Goal: Obtain resource: Obtain resource

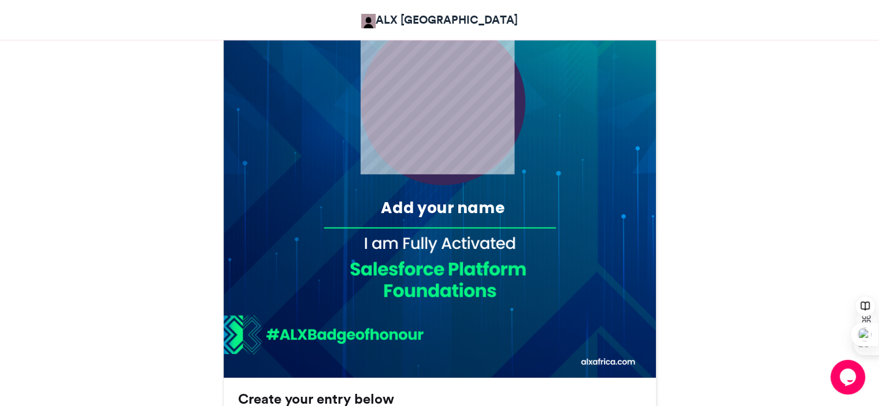
scroll to position [422, 0]
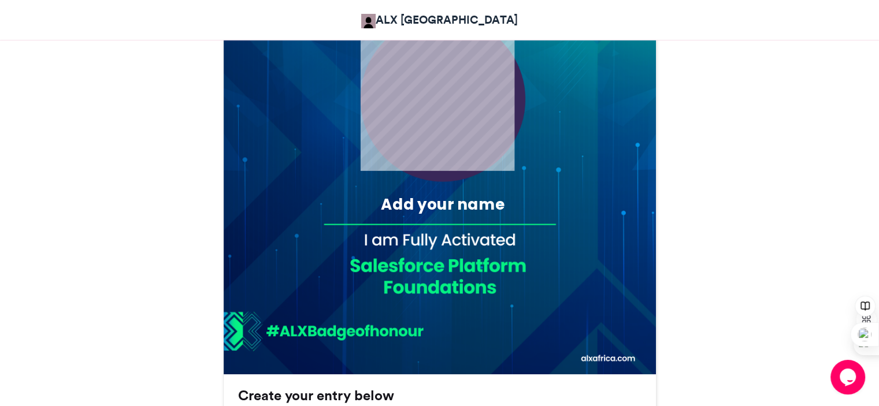
drag, startPoint x: 885, startPoint y: 74, endPoint x: 887, endPoint y: 194, distance: 120.2
click at [878, 194] on html "ALX [GEOGRAPHIC_DATA] ALX Activation Badge of Honour ALX Activation Badge of Ho…" at bounding box center [439, 256] width 879 height 1356
click at [425, 204] on div "Add your name" at bounding box center [442, 204] width 205 height 21
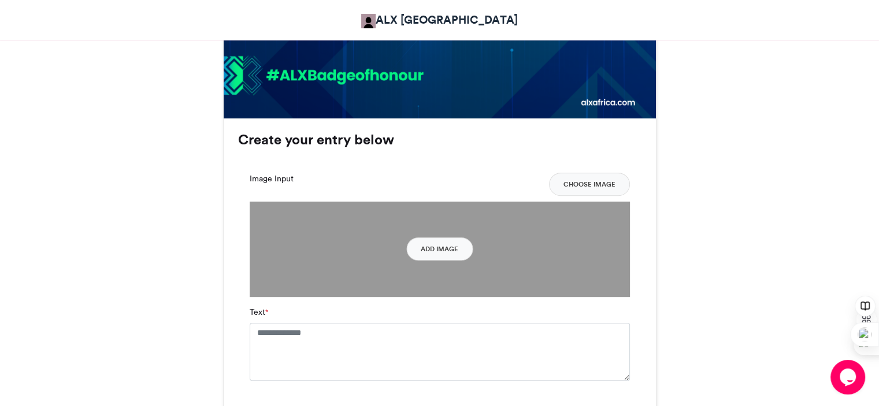
scroll to position [676, 0]
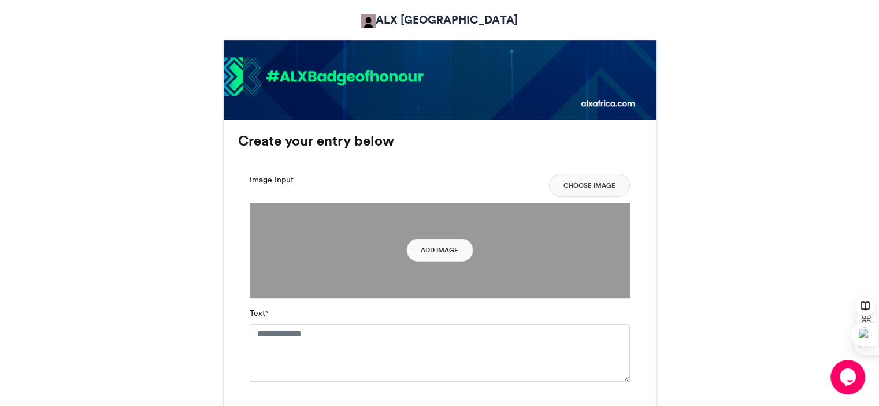
click at [441, 243] on button "Add Image" at bounding box center [439, 250] width 66 height 23
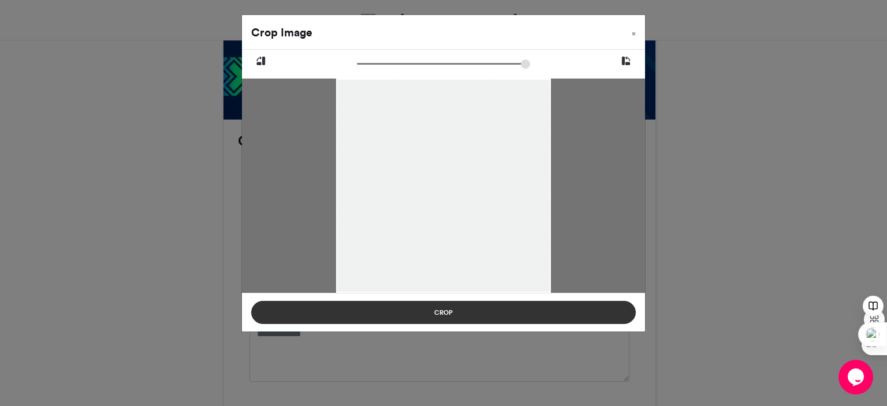
click at [501, 307] on button "Crop" at bounding box center [443, 312] width 385 height 23
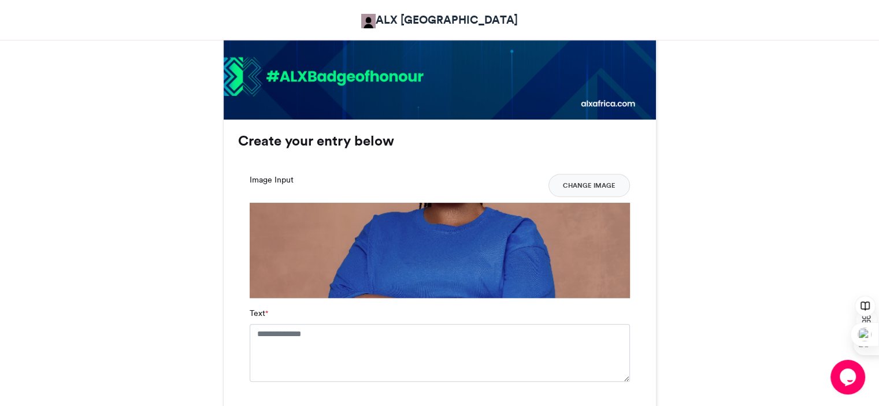
click at [567, 171] on div "Your Email * Your Name * Image Input Change Image Change Image Text *" at bounding box center [439, 294] width 403 height 265
click at [567, 179] on button "Change Image" at bounding box center [588, 185] width 81 height 23
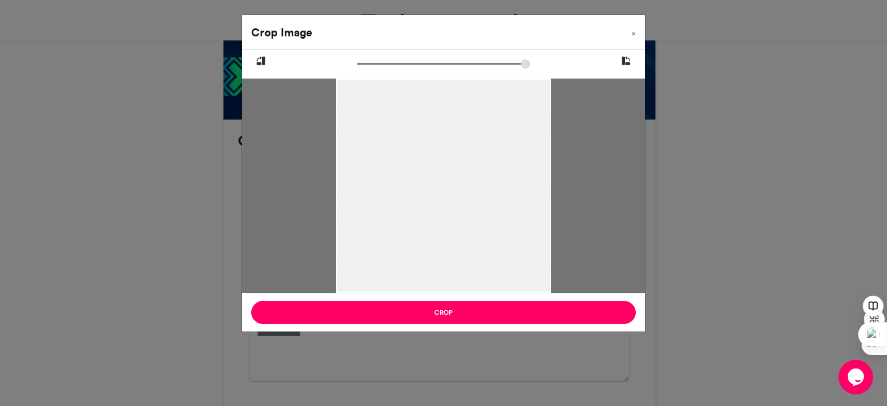
drag, startPoint x: 529, startPoint y: 288, endPoint x: 520, endPoint y: 242, distance: 46.6
click at [520, 242] on div at bounding box center [443, 186] width 215 height 214
drag, startPoint x: 405, startPoint y: 59, endPoint x: 414, endPoint y: 59, distance: 8.7
click at [412, 59] on input "zoom" at bounding box center [443, 63] width 173 height 11
drag, startPoint x: 414, startPoint y: 61, endPoint x: 369, endPoint y: 70, distance: 46.0
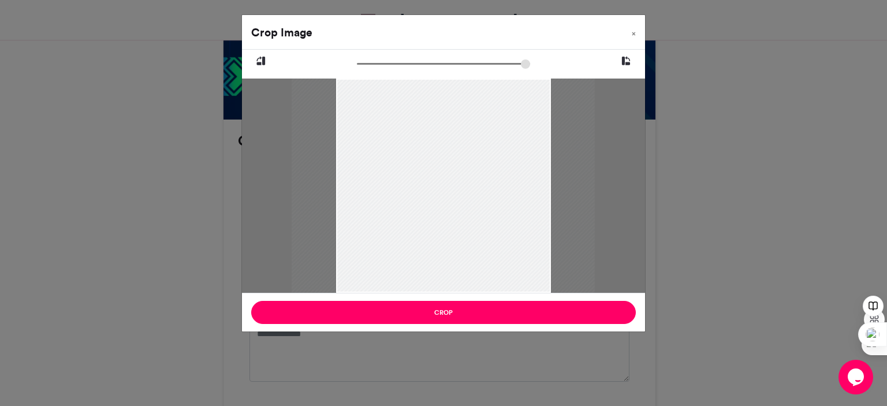
click at [369, 69] on input "zoom" at bounding box center [443, 63] width 173 height 11
drag, startPoint x: 414, startPoint y: 131, endPoint x: 399, endPoint y: 254, distance: 123.3
click at [399, 254] on div at bounding box center [429, 232] width 308 height 307
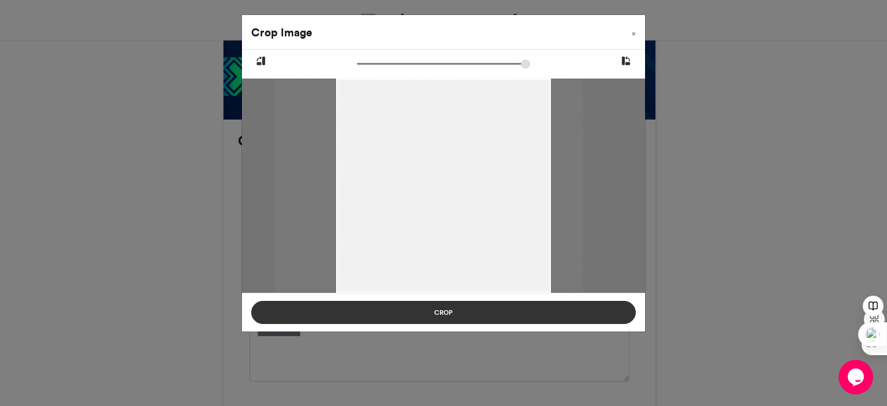
drag, startPoint x: 397, startPoint y: 251, endPoint x: 397, endPoint y: 318, distance: 66.4
click at [397, 318] on div "Crop Image × Crop" at bounding box center [443, 173] width 404 height 318
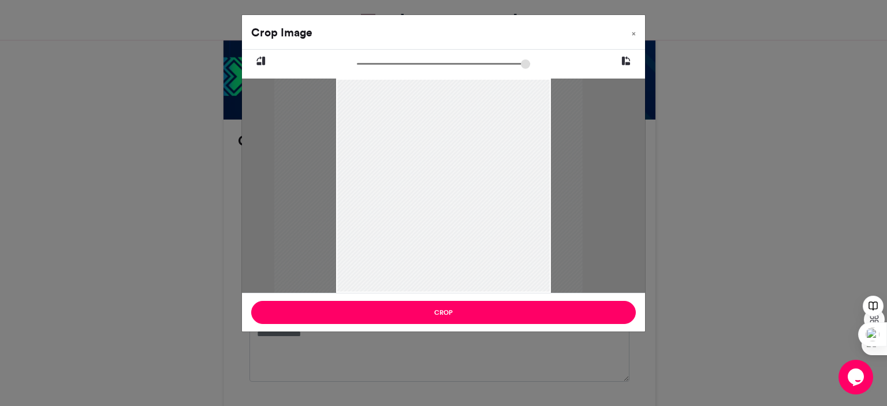
drag, startPoint x: 454, startPoint y: 83, endPoint x: 453, endPoint y: 92, distance: 9.3
click at [453, 92] on div at bounding box center [428, 232] width 308 height 307
drag, startPoint x: 414, startPoint y: 64, endPoint x: 393, endPoint y: 72, distance: 22.1
type input "******"
click at [393, 69] on input "zoom" at bounding box center [443, 63] width 173 height 11
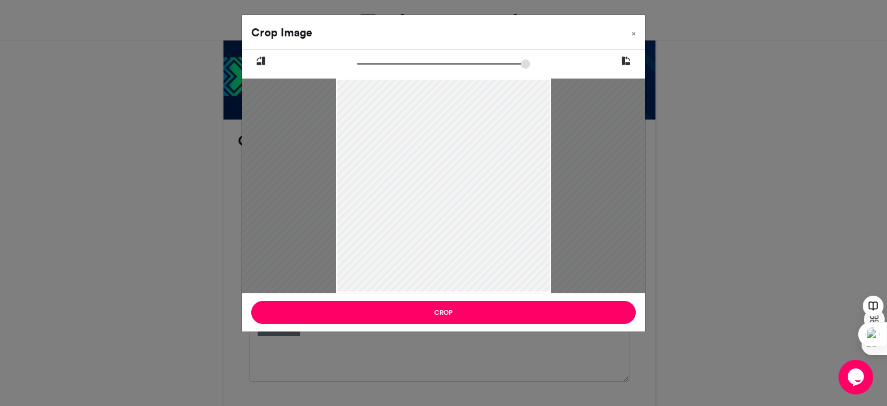
drag, startPoint x: 427, startPoint y: 170, endPoint x: 427, endPoint y: 218, distance: 47.9
click at [427, 218] on div at bounding box center [414, 324] width 596 height 594
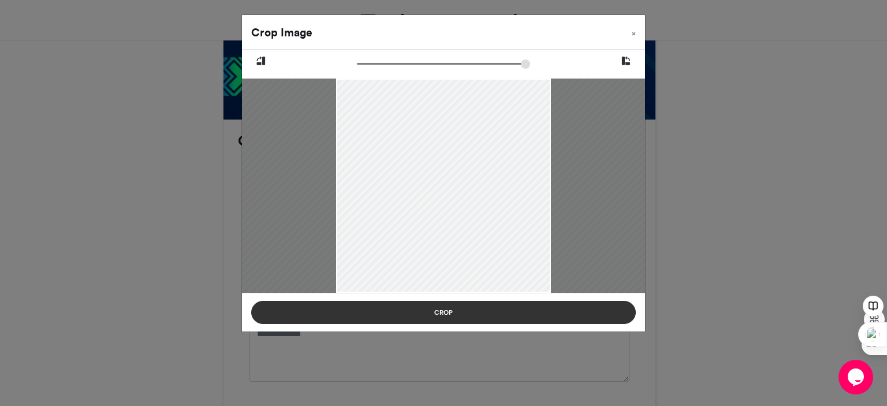
click at [449, 311] on button "Crop" at bounding box center [443, 312] width 385 height 23
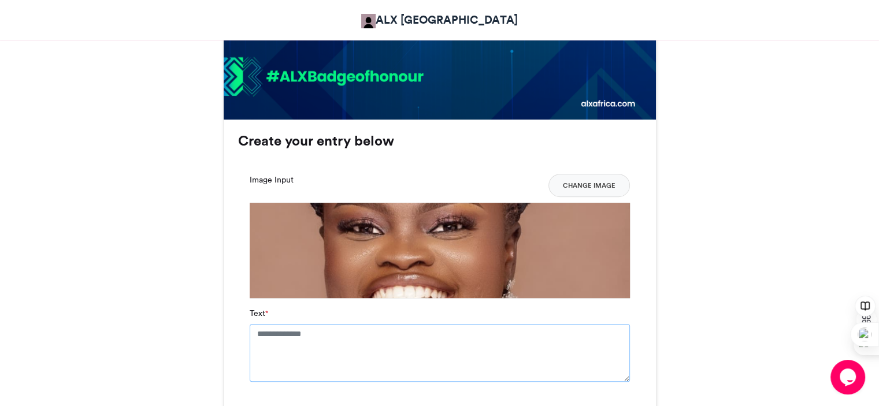
click at [522, 352] on textarea "Text *" at bounding box center [440, 353] width 380 height 58
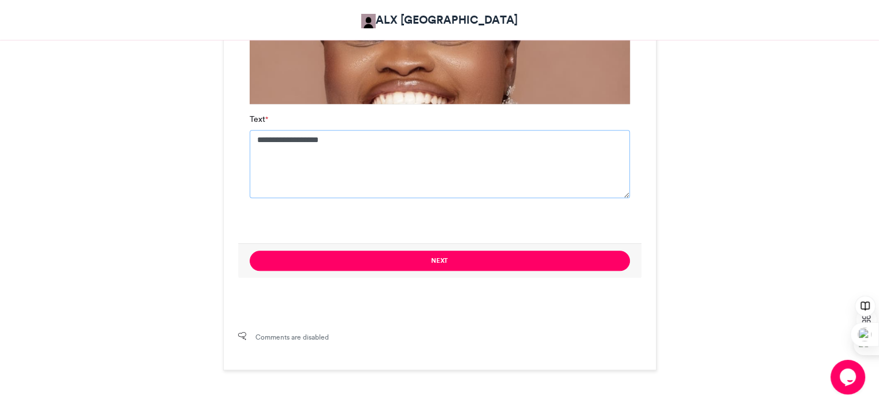
scroll to position [875, 0]
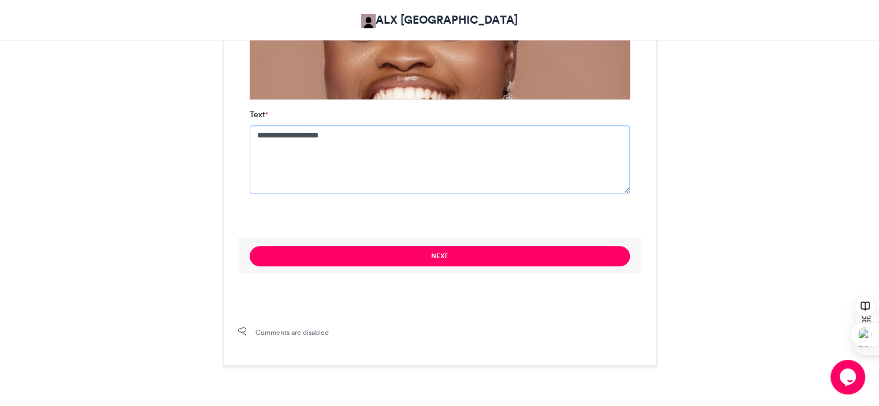
type textarea "**********"
click at [545, 266] on div "Next" at bounding box center [439, 256] width 403 height 35
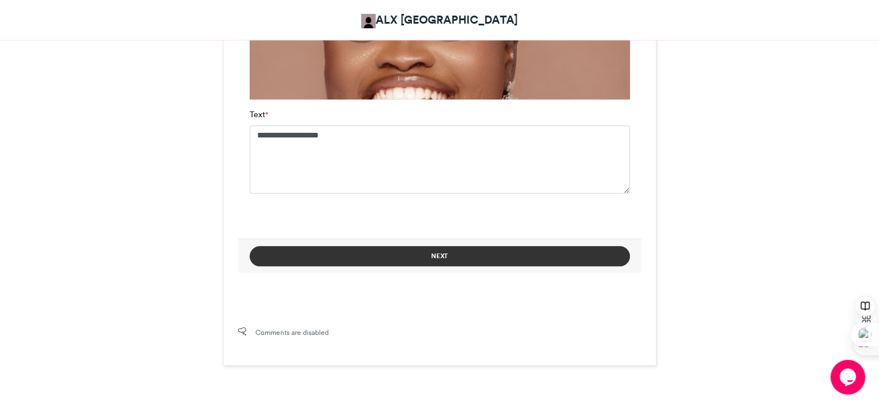
click at [473, 249] on button "Next" at bounding box center [440, 256] width 380 height 20
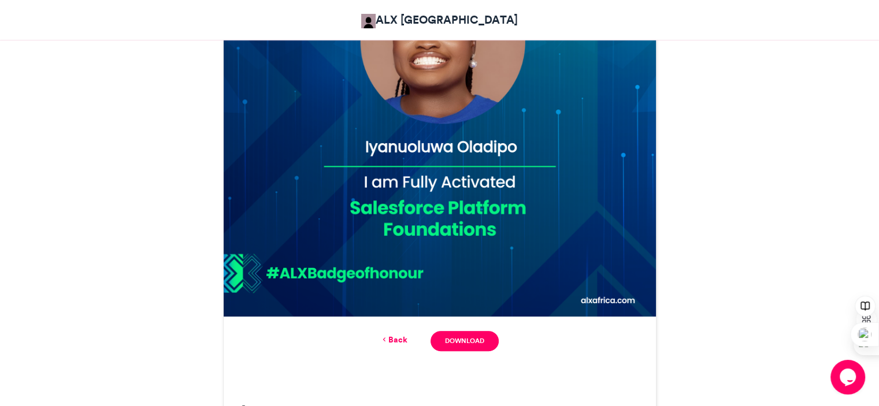
scroll to position [482, 0]
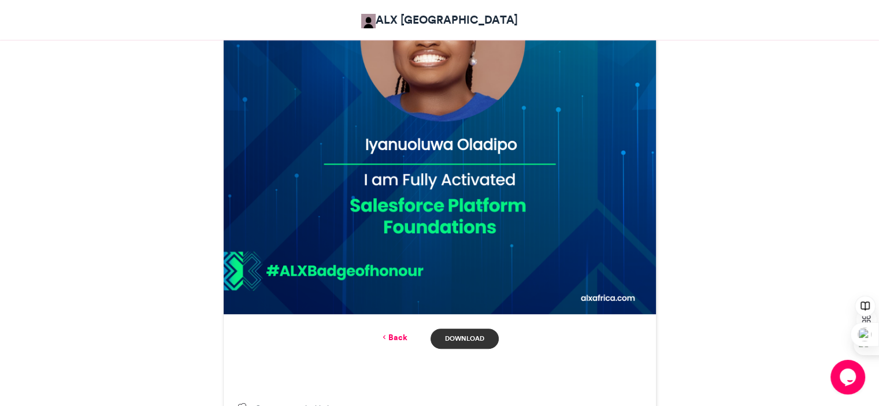
click at [471, 332] on link "Download" at bounding box center [464, 339] width 68 height 20
click at [753, 287] on div "ALX Activation Badge of Honour ALX [GEOGRAPHIC_DATA] [DATE] 19 Views 4 Entries …" at bounding box center [439, 73] width 659 height 738
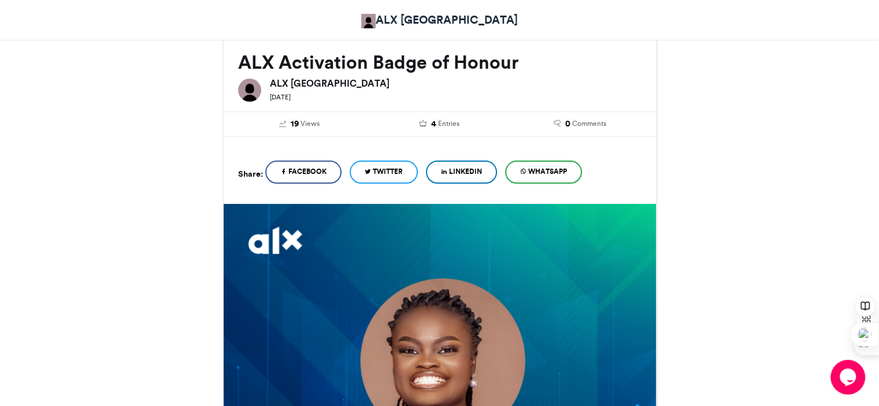
scroll to position [156, 0]
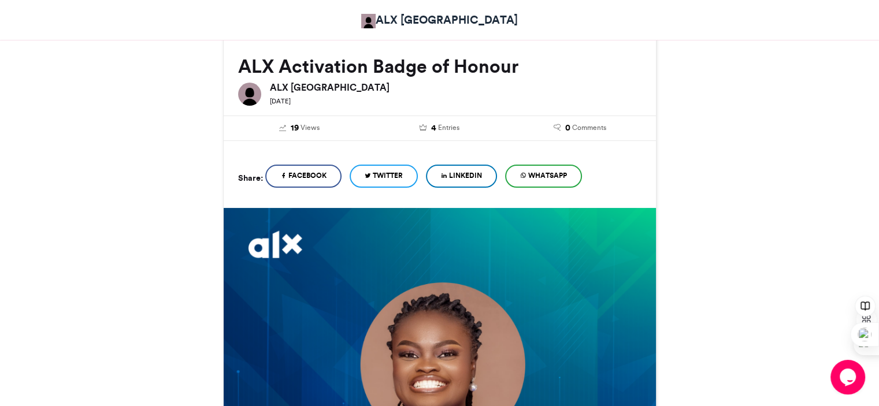
click at [576, 169] on link "WhatsApp" at bounding box center [543, 176] width 77 height 23
click at [222, 207] on div "ALX Activation Badge of Honour ALX [GEOGRAPHIC_DATA] [DATE] 19 Views 4 Entries …" at bounding box center [439, 398] width 659 height 738
